Goal: Task Accomplishment & Management: Complete application form

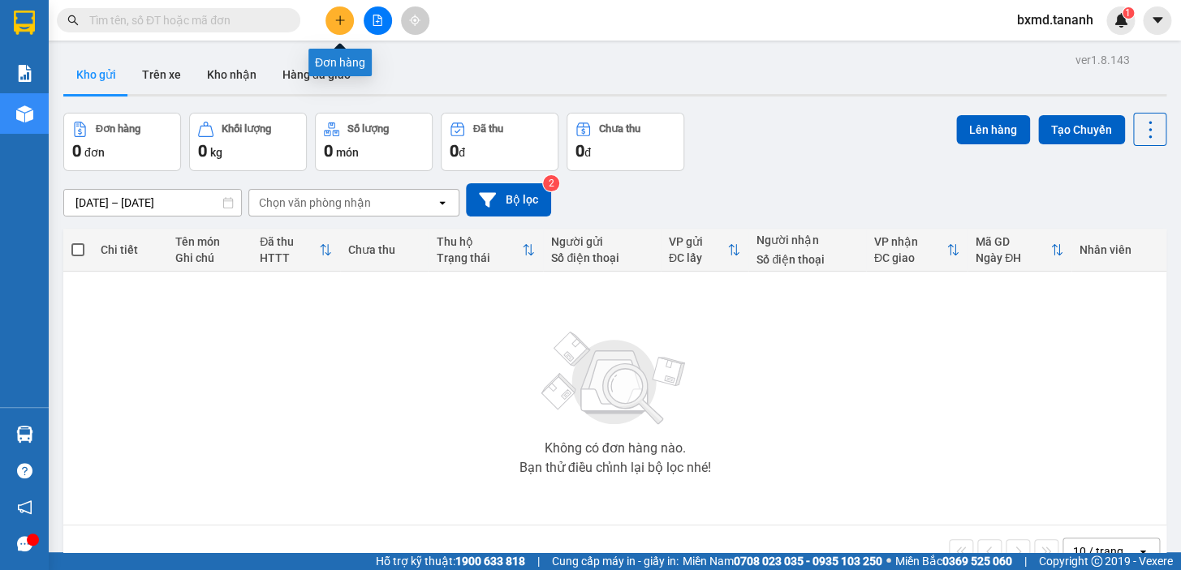
click at [335, 6] on button at bounding box center [339, 20] width 28 height 28
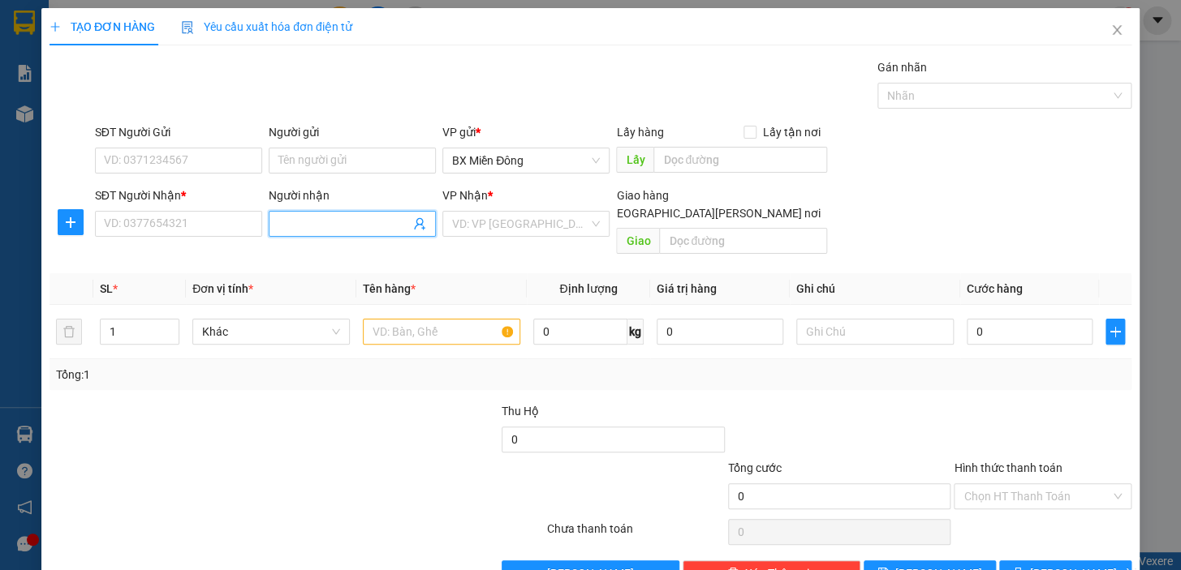
click at [333, 222] on input "Người nhận" at bounding box center [343, 224] width 131 height 18
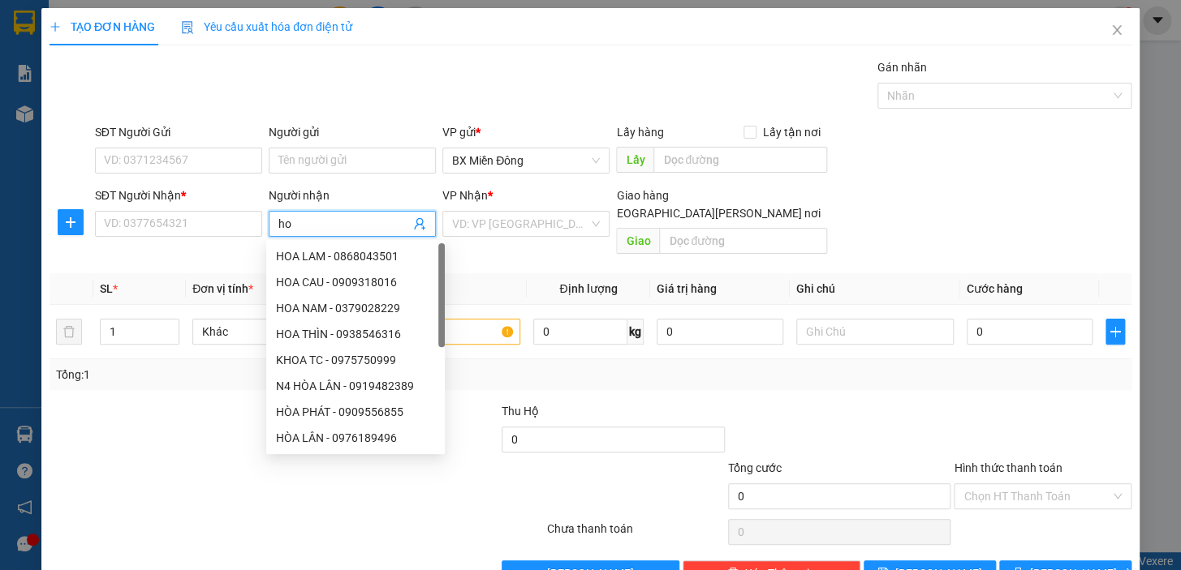
type input "h"
type input "T"
type input "J"
type input "HOA THÔNG"
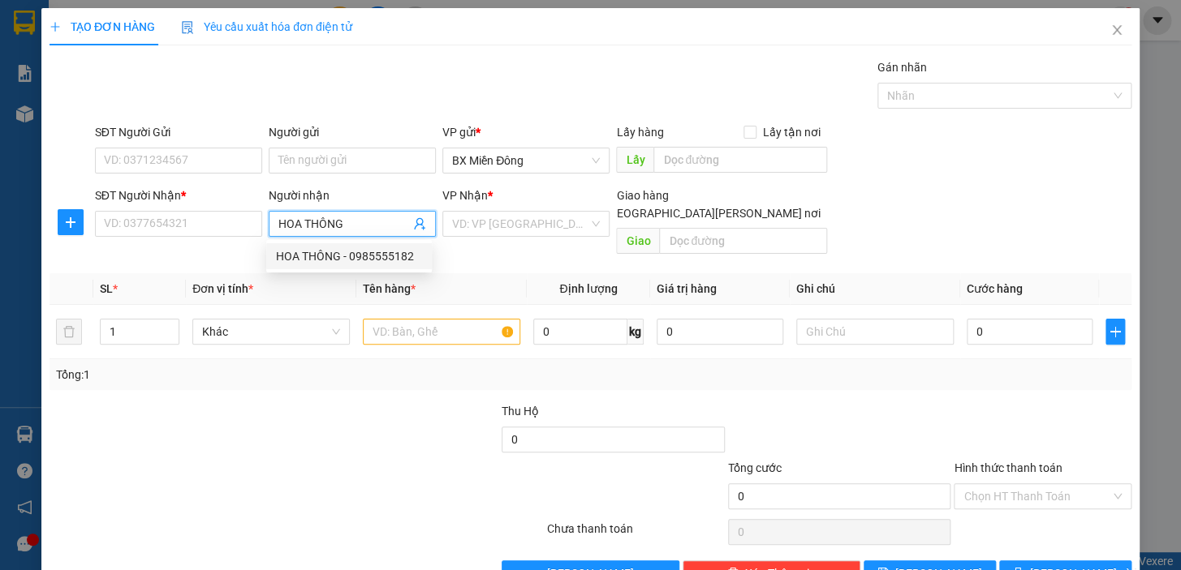
click at [358, 252] on div "HOA THÔNG - 0985555182" at bounding box center [349, 256] width 146 height 18
type input "0985555182"
type input "HOA THÔNG"
click at [504, 222] on input "search" at bounding box center [520, 224] width 136 height 24
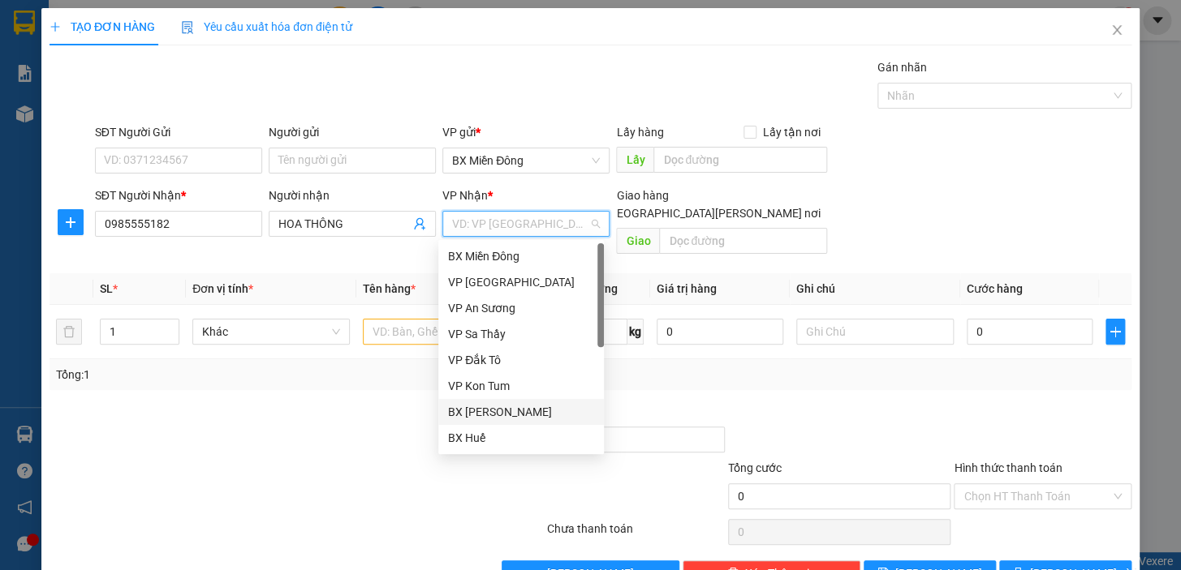
click at [522, 409] on div "BX Phạm Văn Đồng" at bounding box center [521, 412] width 146 height 18
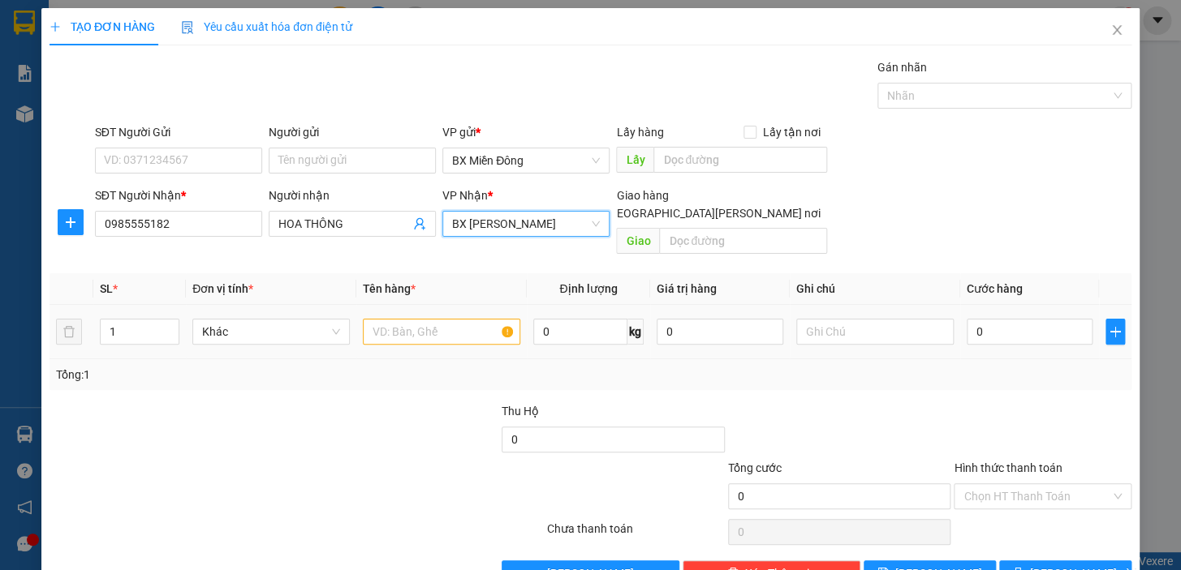
drag, startPoint x: 265, startPoint y: 315, endPoint x: 431, endPoint y: 315, distance: 166.3
click at [272, 320] on span "Khác" at bounding box center [271, 332] width 138 height 24
click at [467, 319] on input "text" at bounding box center [441, 332] width 157 height 26
type input "1TX"
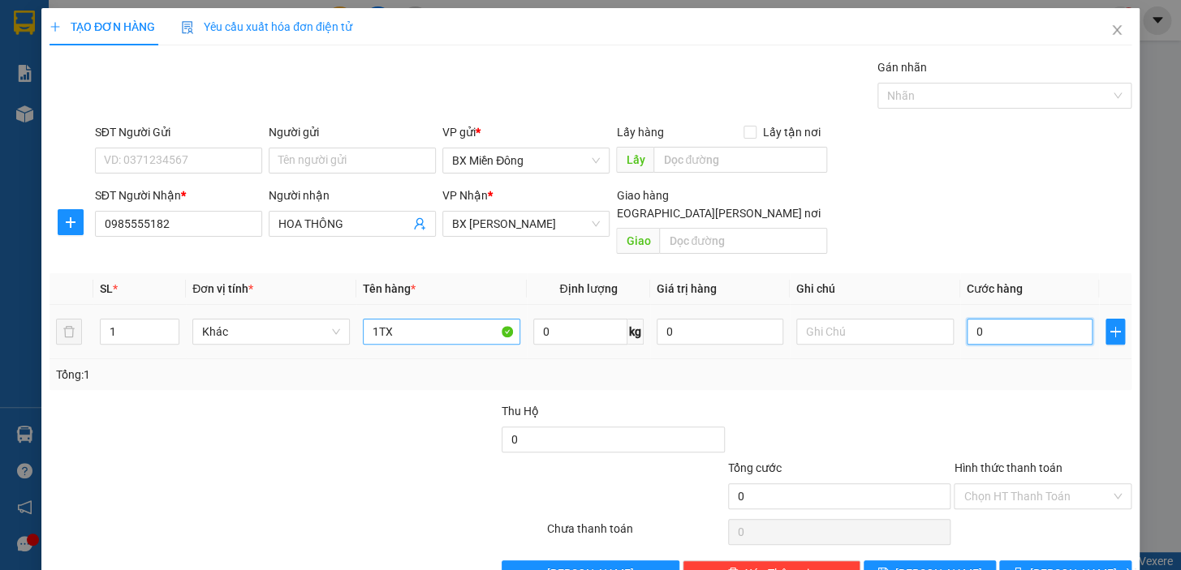
type input "1"
type input "15"
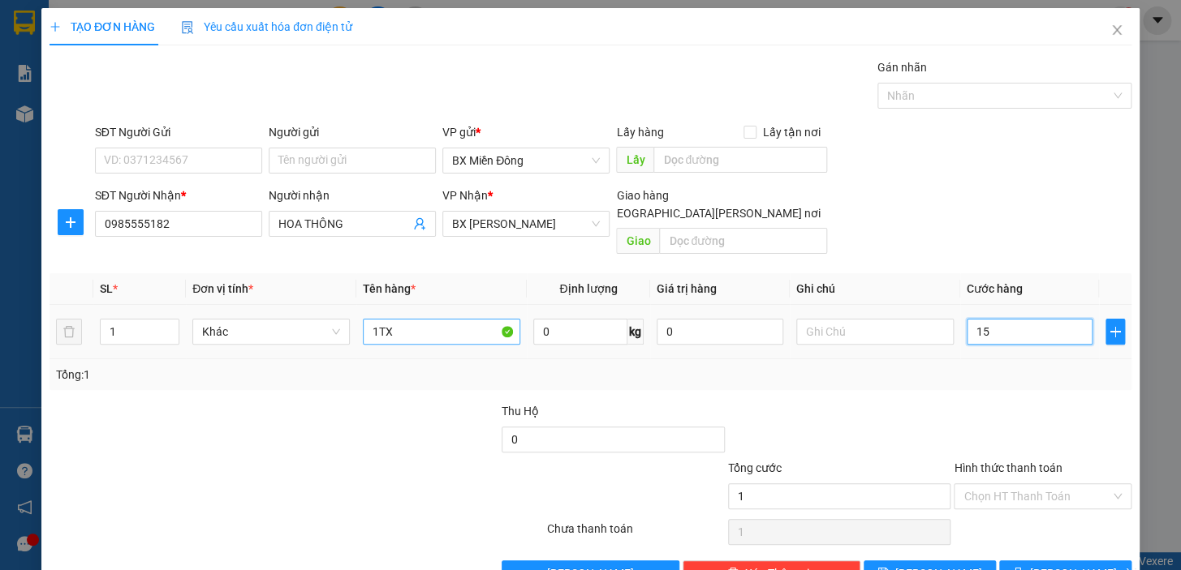
type input "15"
type input "150"
type input "150.000"
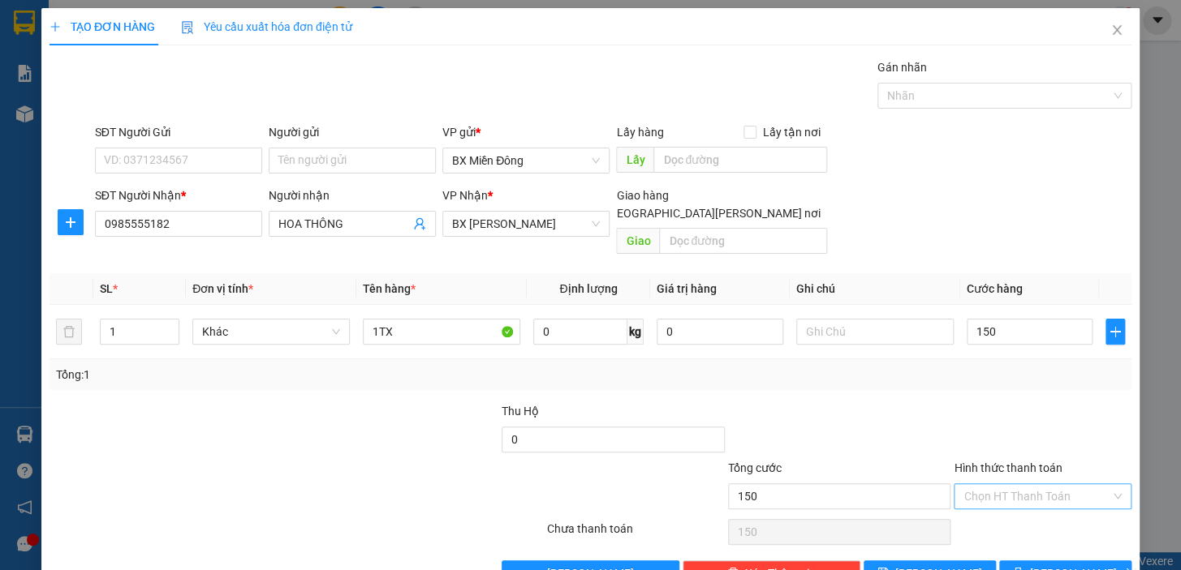
type input "150.000"
click at [988, 484] on input "Hình thức thanh toán" at bounding box center [1036, 496] width 147 height 24
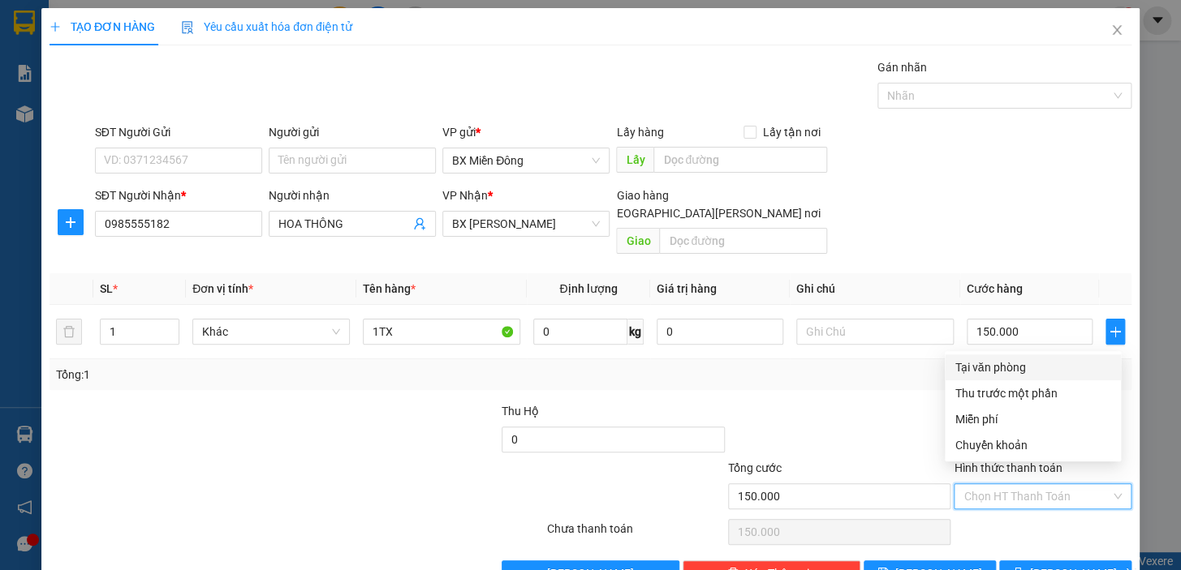
click at [1003, 369] on div "Tại văn phòng" at bounding box center [1032, 368] width 157 height 18
type input "0"
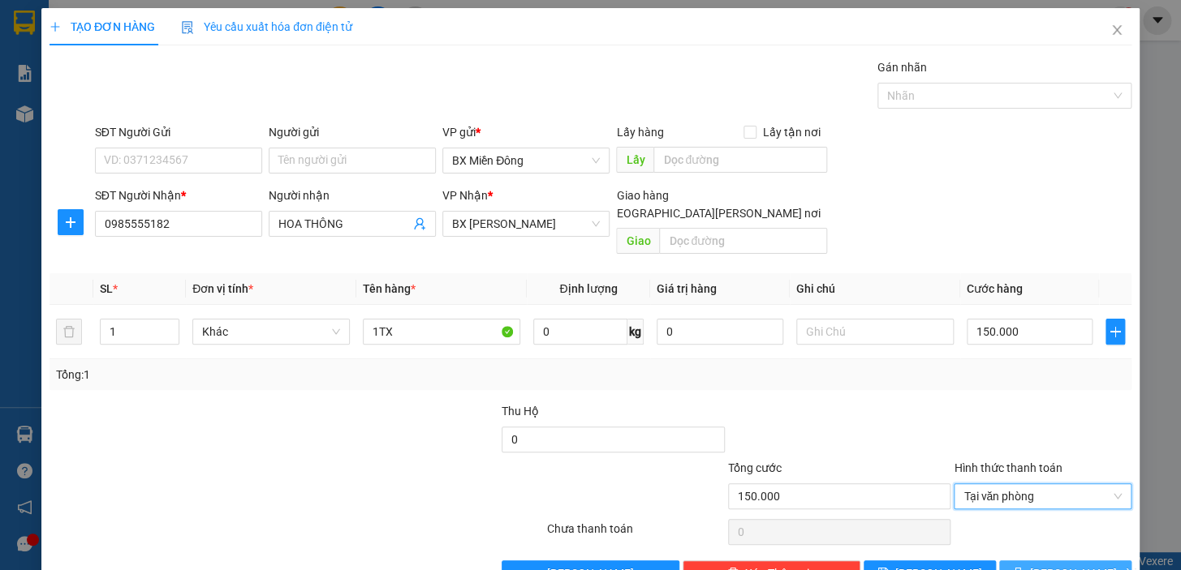
click at [1066, 565] on span "Lưu và In" at bounding box center [1087, 574] width 114 height 18
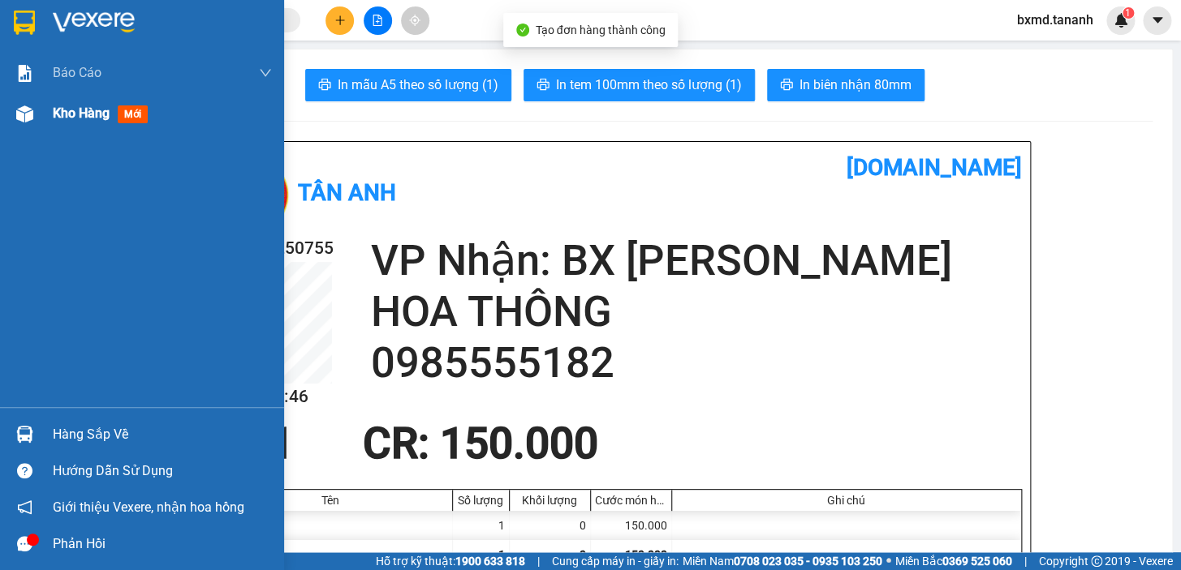
click at [36, 104] on div at bounding box center [25, 114] width 28 height 28
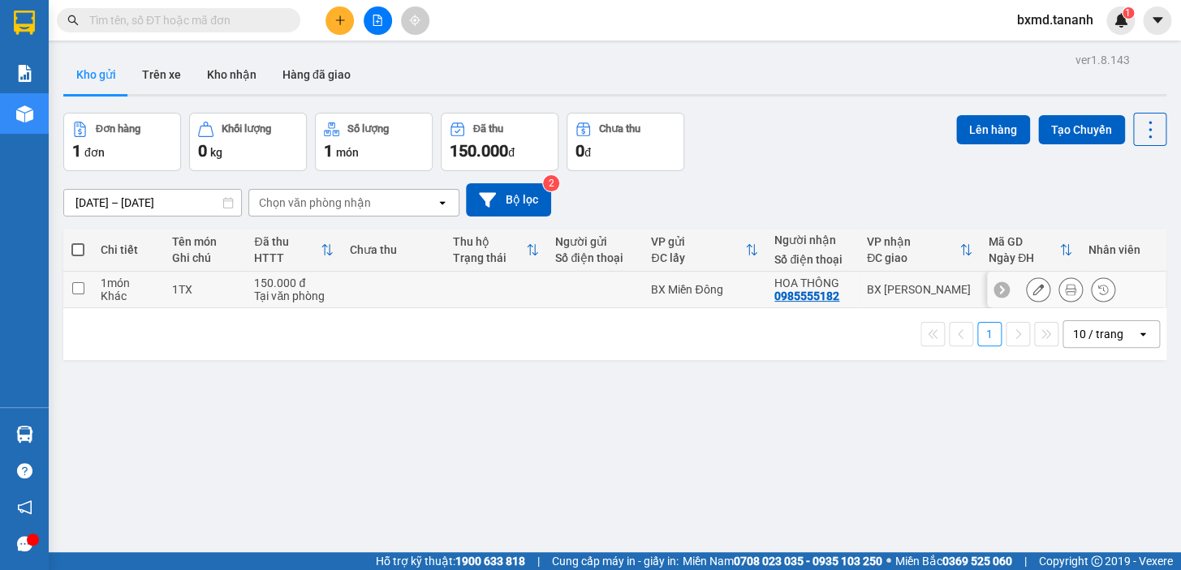
click at [74, 289] on input "checkbox" at bounding box center [78, 288] width 12 height 12
checkbox input "true"
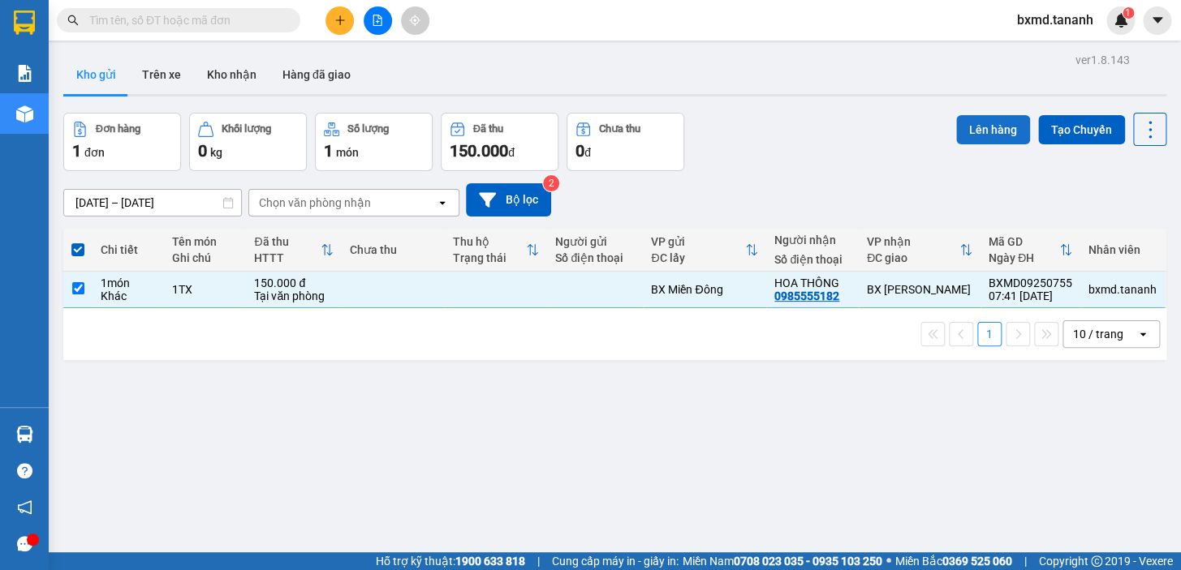
click at [1018, 131] on button "Lên hàng" at bounding box center [993, 129] width 74 height 29
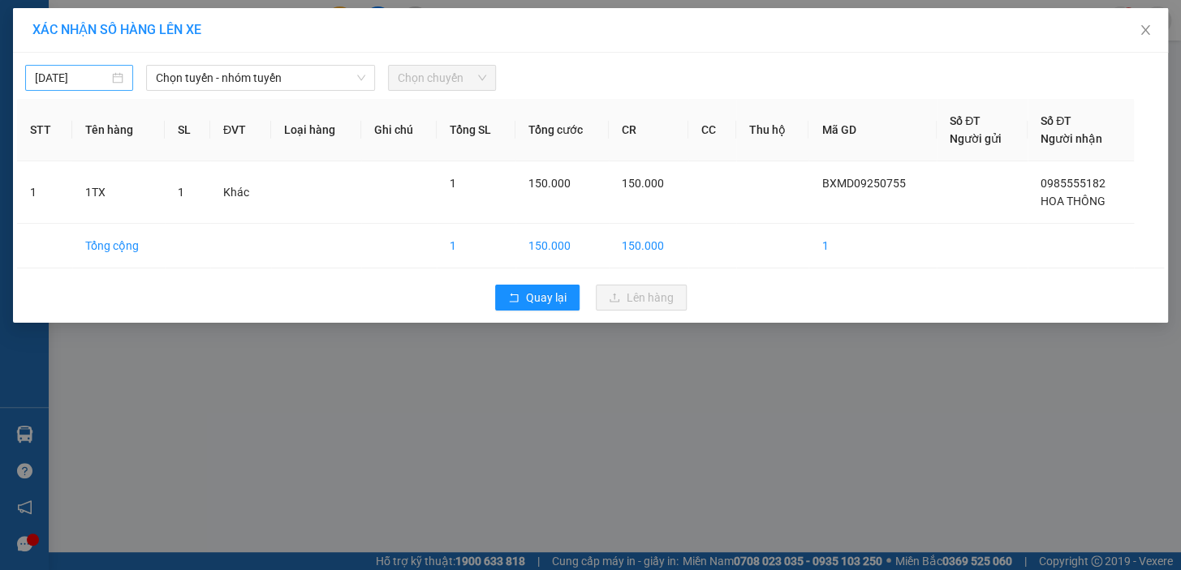
click at [78, 77] on input "15/09/2025" at bounding box center [72, 78] width 74 height 18
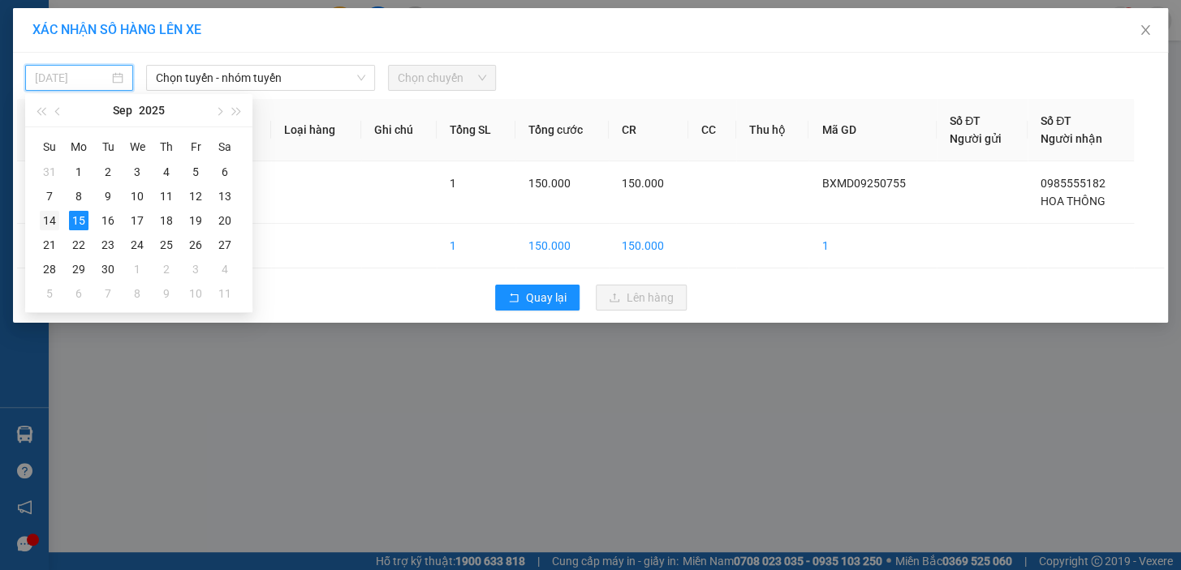
click at [51, 217] on div "14" at bounding box center [49, 220] width 19 height 19
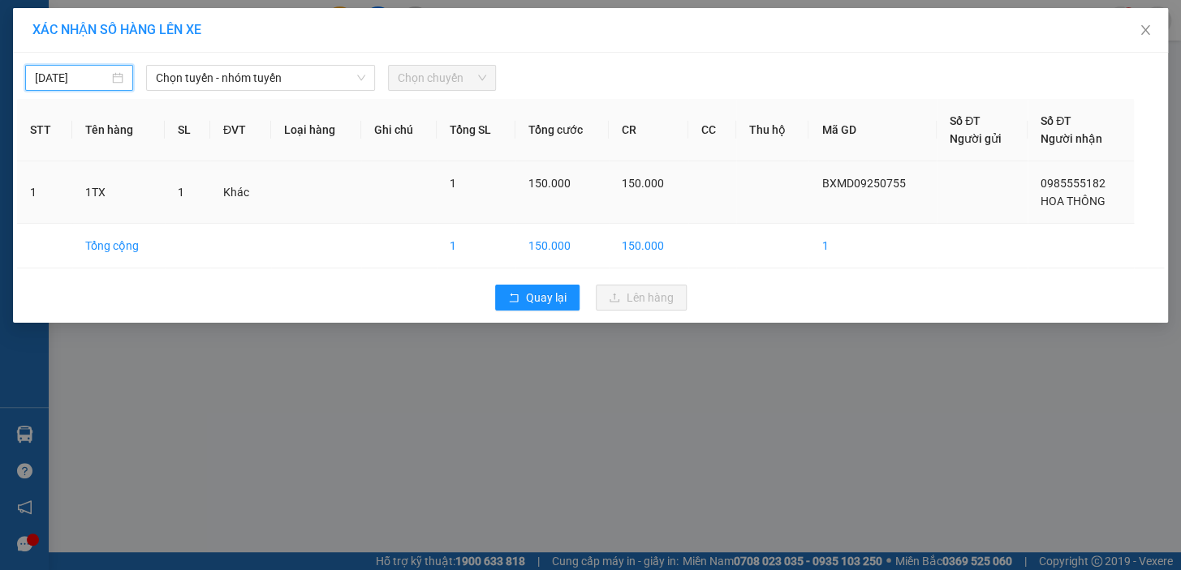
type input "14/09/2025"
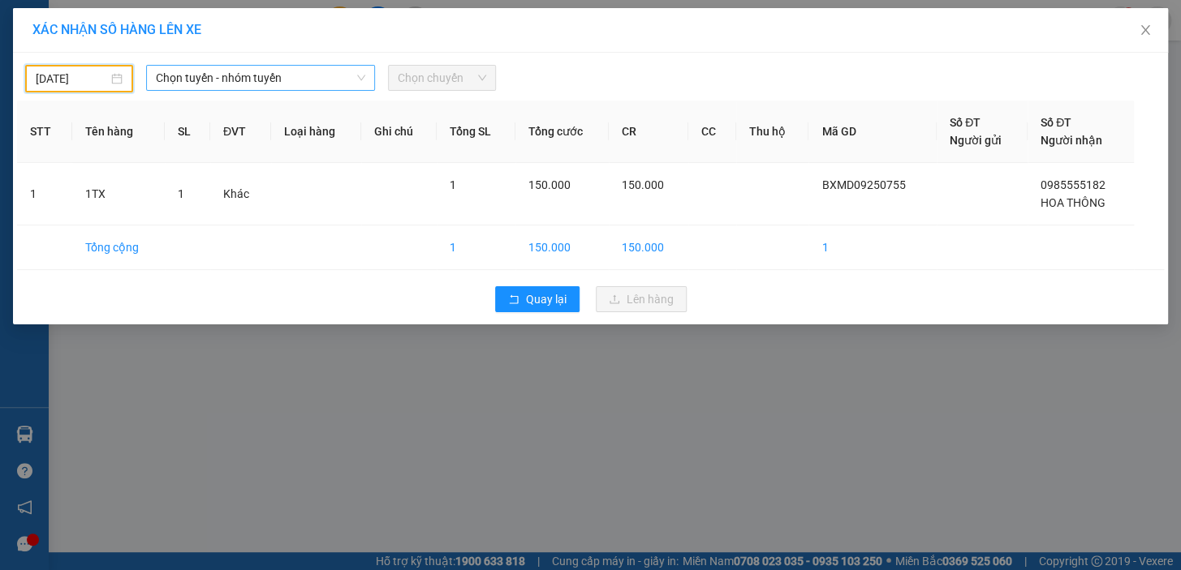
click at [276, 72] on span "Chọn tuyến - nhóm tuyến" at bounding box center [260, 78] width 209 height 24
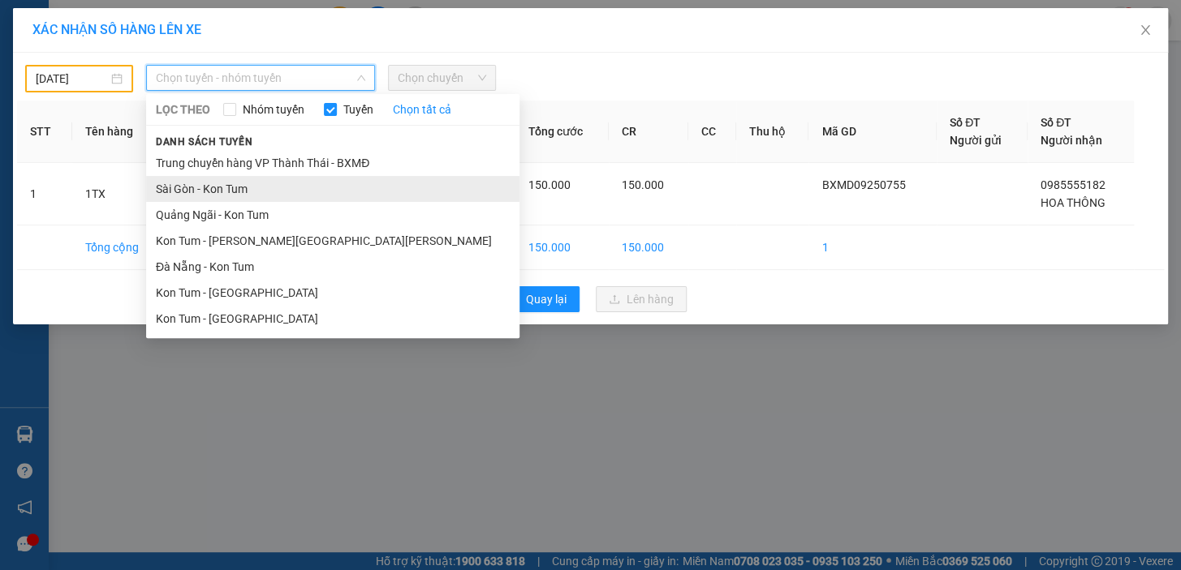
click at [279, 196] on li "Sài Gòn - Kon Tum" at bounding box center [332, 189] width 373 height 26
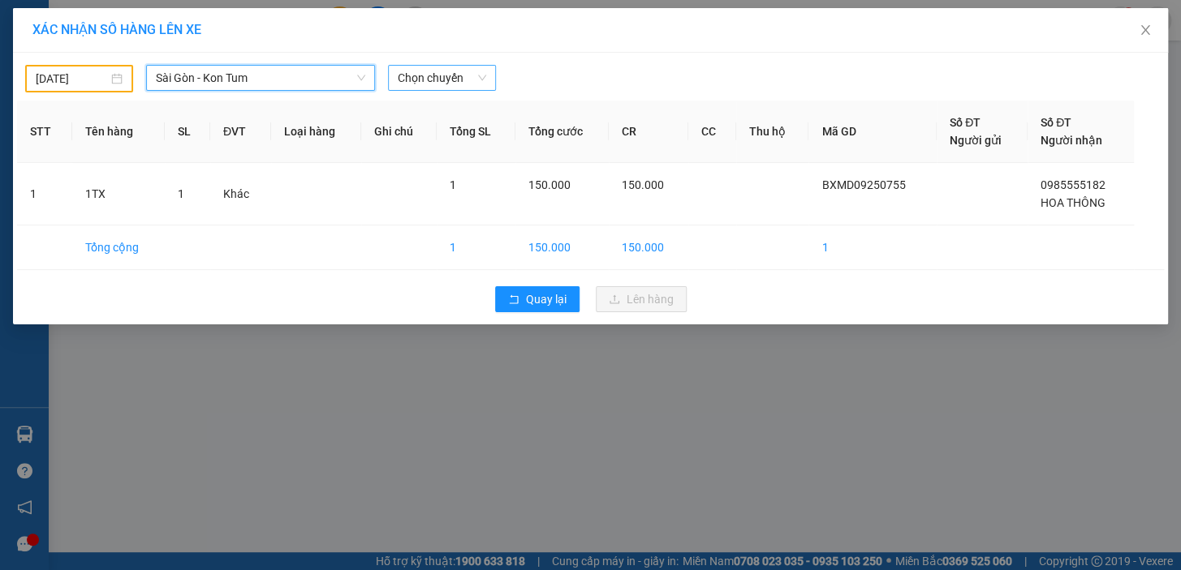
click at [449, 71] on span "Chọn chuyến" at bounding box center [442, 78] width 88 height 24
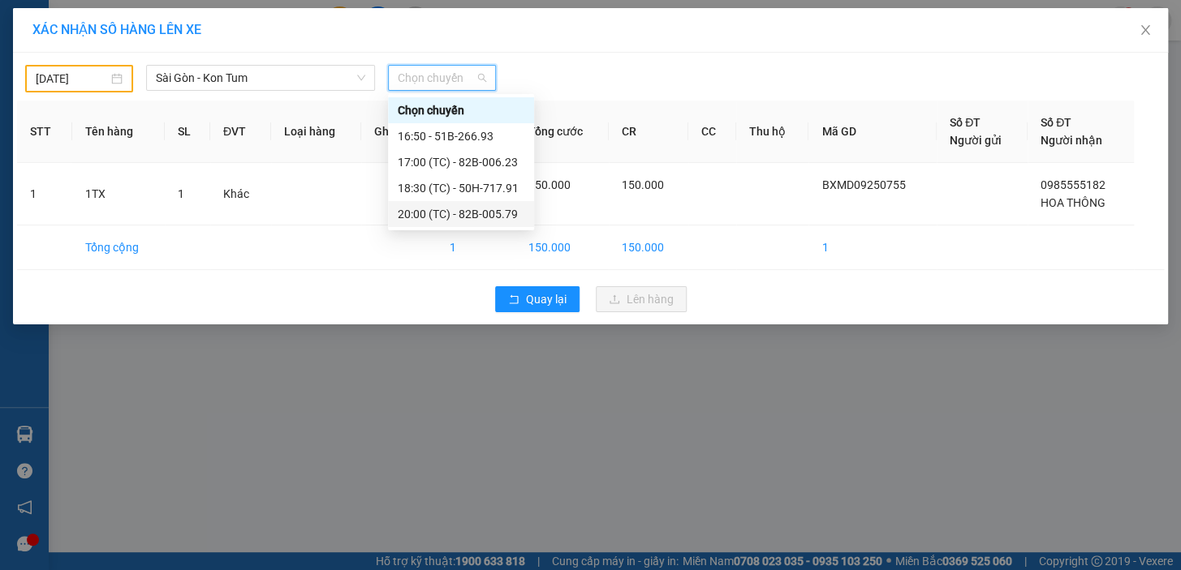
click at [479, 210] on div "20:00 (TC) - 82B-005.79" at bounding box center [461, 214] width 127 height 18
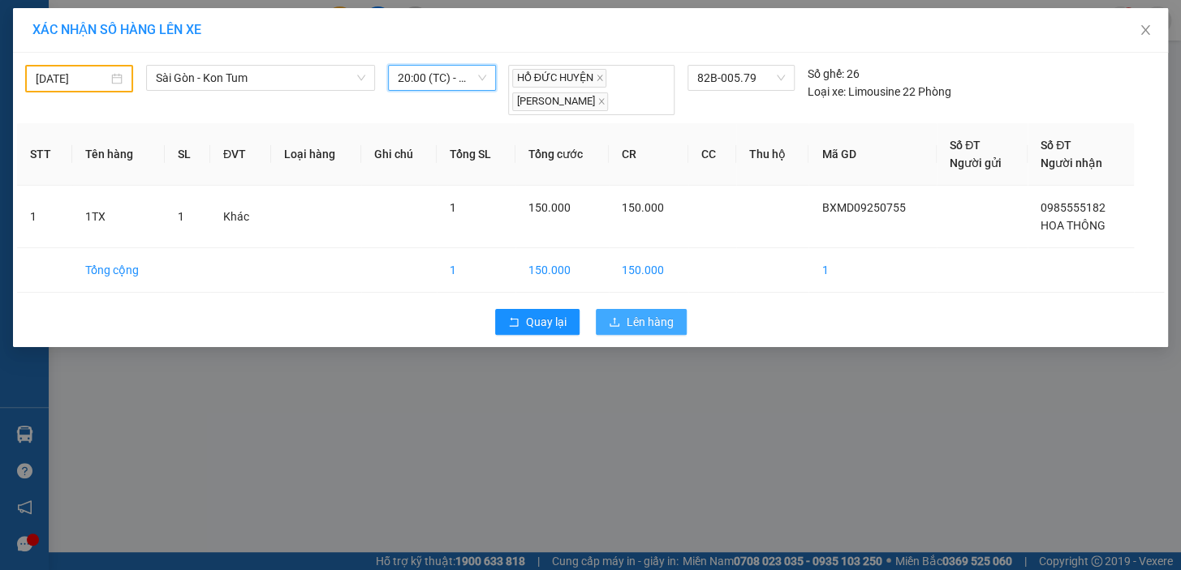
click at [669, 324] on span "Lên hàng" at bounding box center [649, 322] width 47 height 18
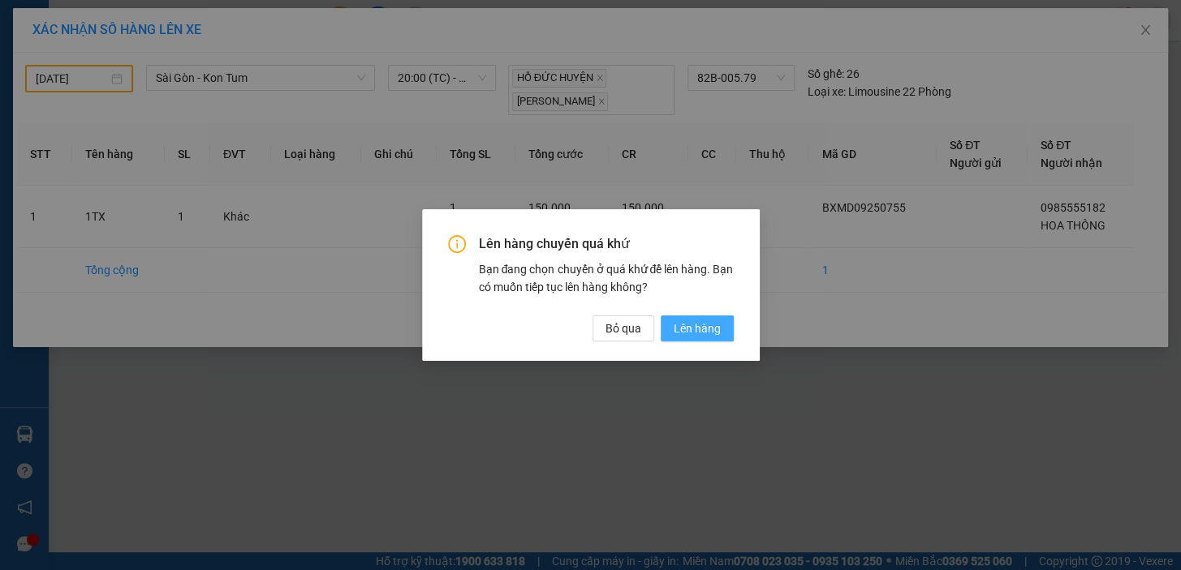
click at [690, 330] on span "Lên hàng" at bounding box center [697, 329] width 47 height 18
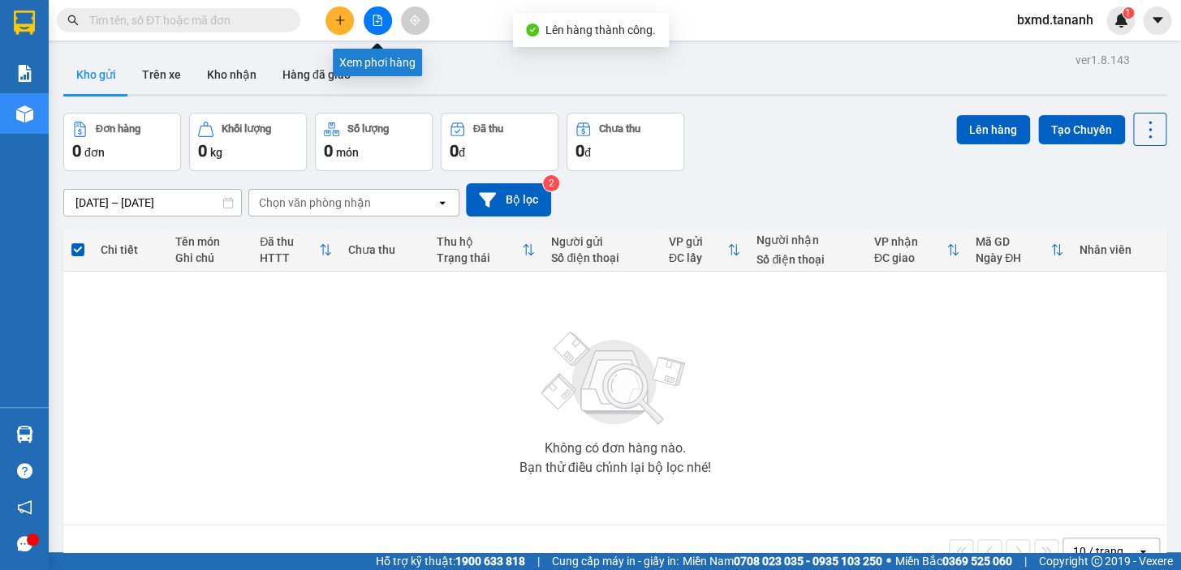
click at [373, 26] on button at bounding box center [378, 20] width 28 height 28
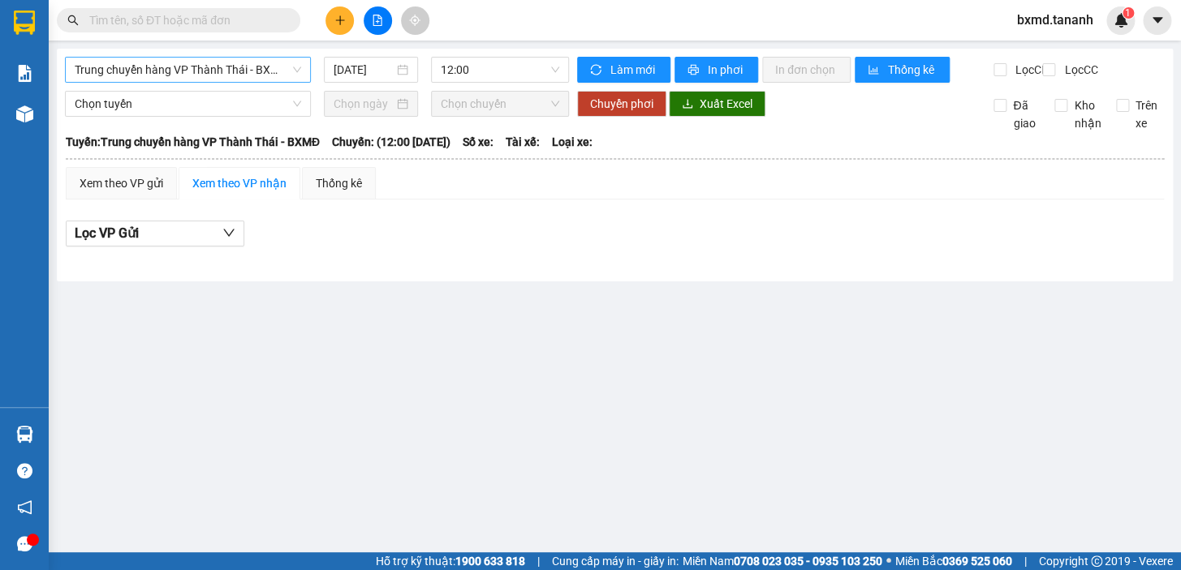
click at [284, 78] on span "Trung chuyển hàng VP Thành Thái - BXMĐ" at bounding box center [188, 70] width 226 height 24
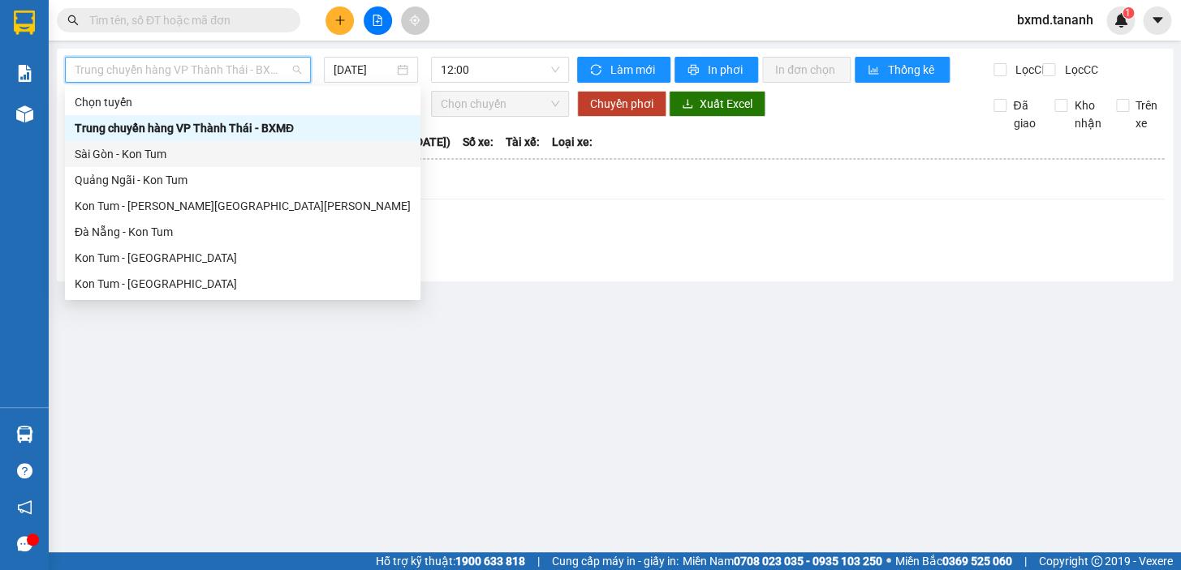
click at [166, 153] on div "Sài Gòn - Kon Tum" at bounding box center [243, 154] width 336 height 18
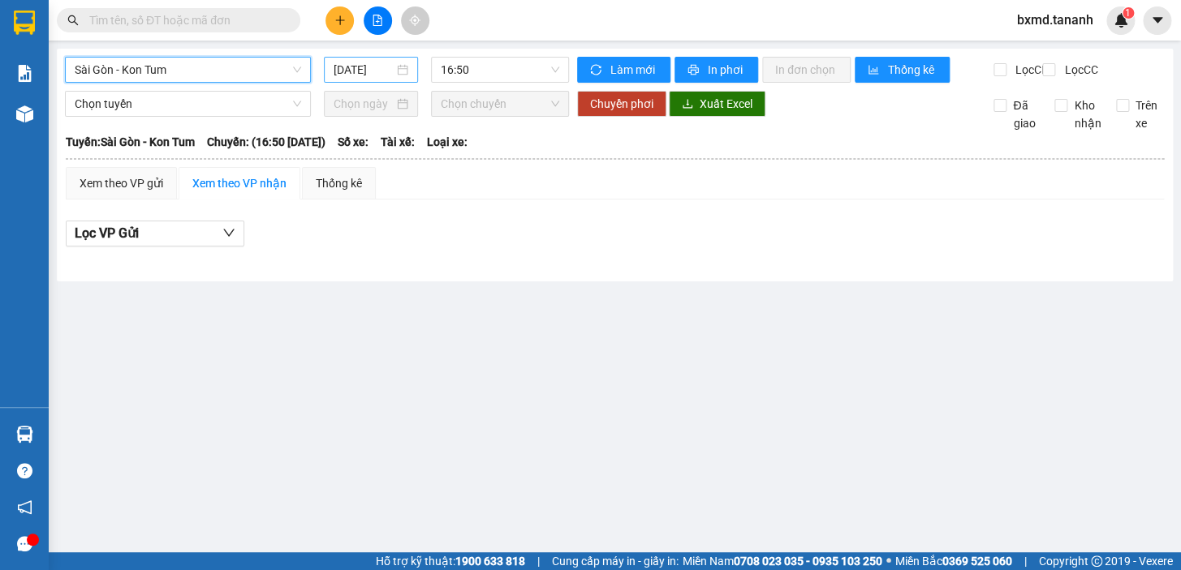
click at [362, 73] on input "15/09/2025" at bounding box center [364, 70] width 61 height 18
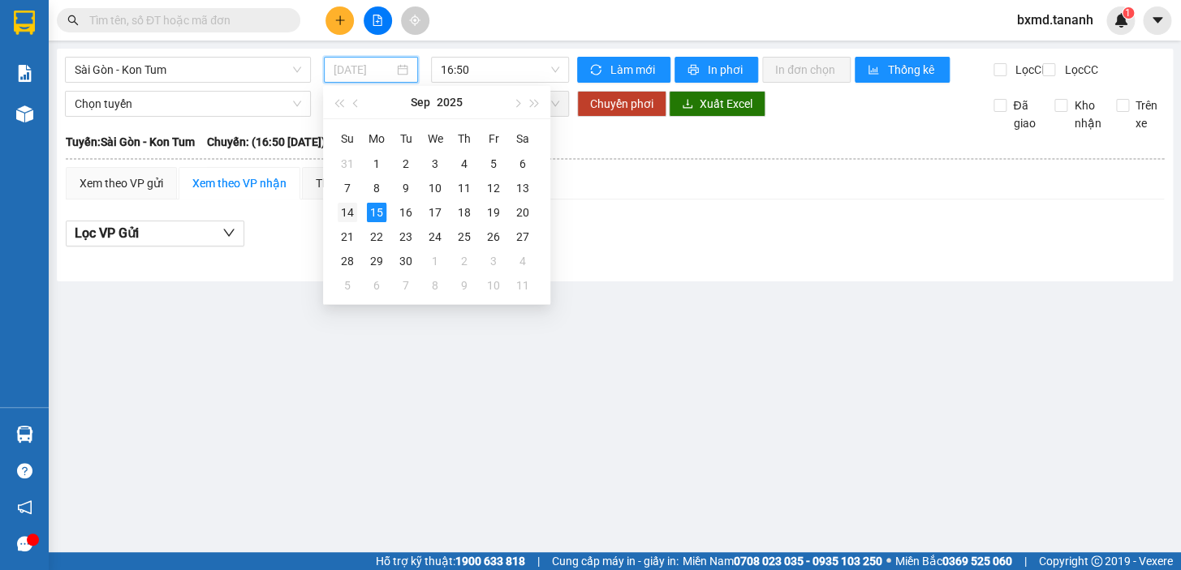
click at [351, 207] on div "14" at bounding box center [347, 212] width 19 height 19
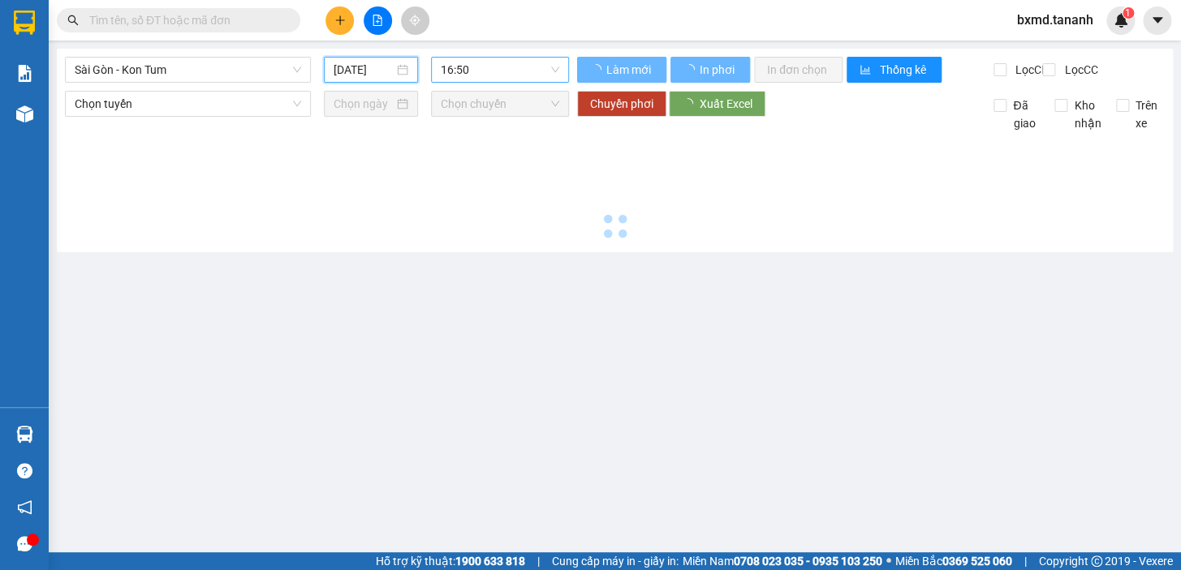
type input "14/09/2025"
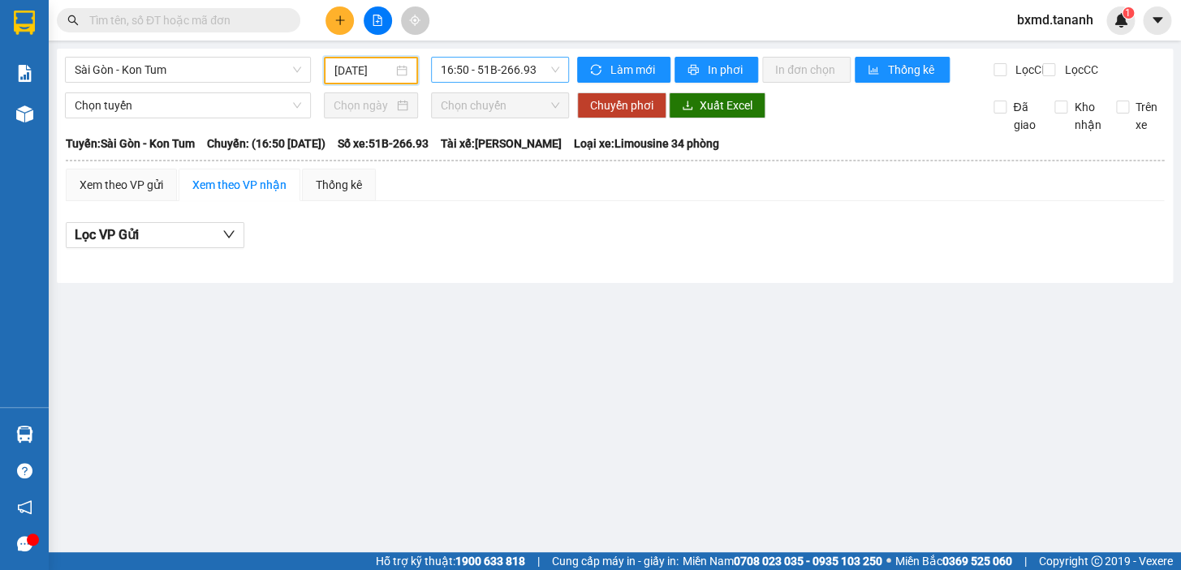
click at [523, 81] on span "16:50 - 51B-266.93" at bounding box center [500, 70] width 118 height 24
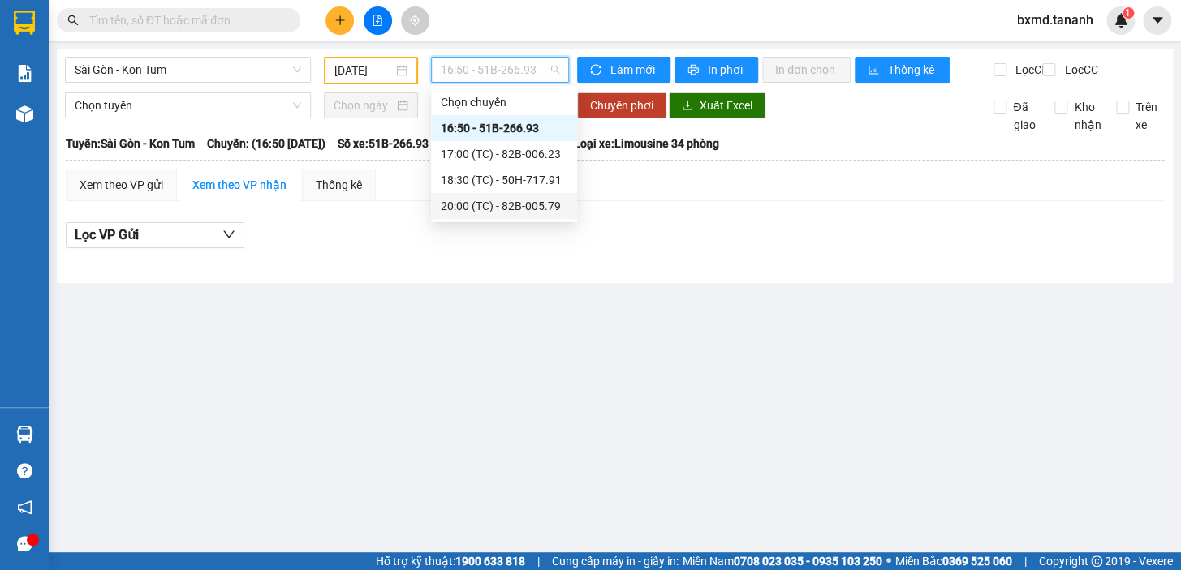
click at [528, 204] on div "20:00 (TC) - 82B-005.79" at bounding box center [504, 206] width 127 height 18
